Goal: Navigation & Orientation: Go to known website

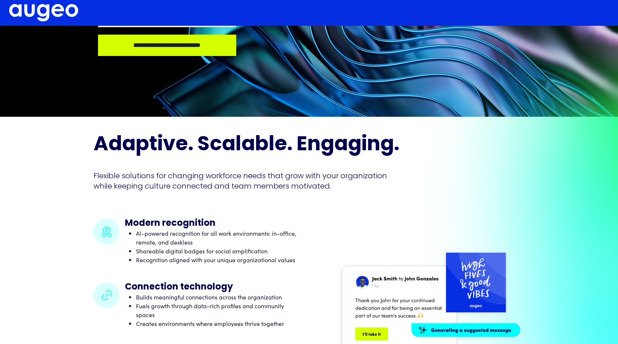
scroll to position [205, 0]
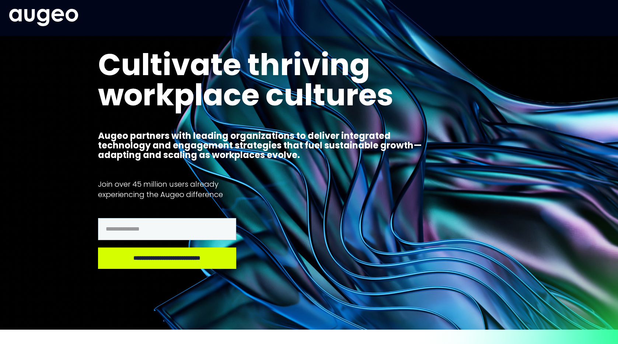
click at [42, 18] on img at bounding box center [43, 17] width 69 height 17
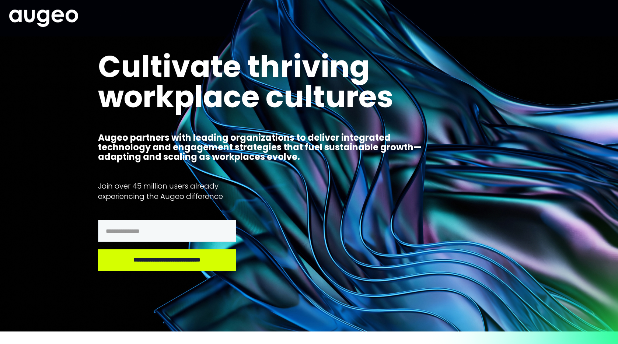
scroll to position [0, 0]
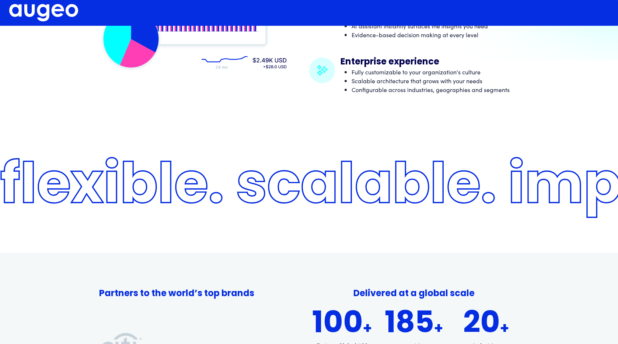
scroll to position [652, 0]
